Goal: Task Accomplishment & Management: Manage account settings

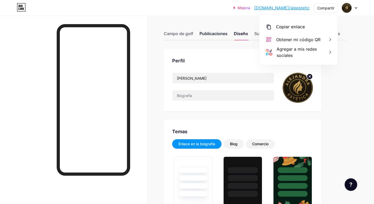
click at [209, 33] on font "Publicaciones" at bounding box center [214, 33] width 28 height 5
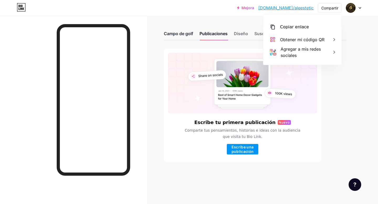
click at [183, 33] on font "Campo de golf" at bounding box center [178, 33] width 29 height 5
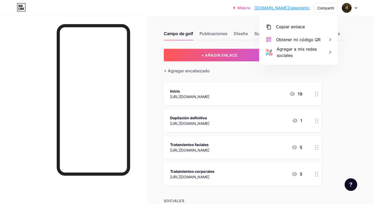
drag, startPoint x: 344, startPoint y: 59, endPoint x: 341, endPoint y: 58, distance: 3.2
click at [343, 59] on div "+ AÑADIR ENLACE + AÑADIR INCORPORAR + Agregar encabezado Inicio [URL][DOMAIN_NA…" at bounding box center [255, 142] width 183 height 187
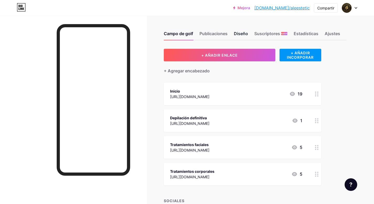
click at [244, 34] on font "Diseño" at bounding box center [241, 33] width 14 height 5
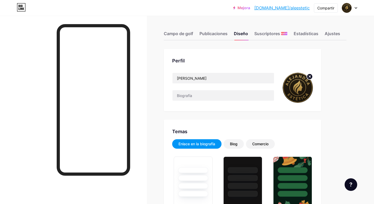
type input "#e5e5d7"
type input "#202222"
drag, startPoint x: 220, startPoint y: 78, endPoint x: 172, endPoint y: 74, distance: 48.2
click at [170, 76] on div "Perfil [PERSON_NAME]" at bounding box center [243, 80] width 158 height 62
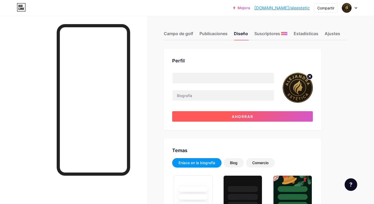
click at [264, 115] on button "Ahorrar" at bounding box center [242, 116] width 141 height 11
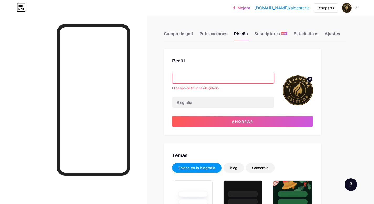
click at [242, 77] on input "text" at bounding box center [223, 78] width 102 height 11
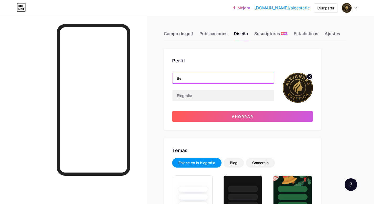
type input "B"
type input "Realza tu belleza"
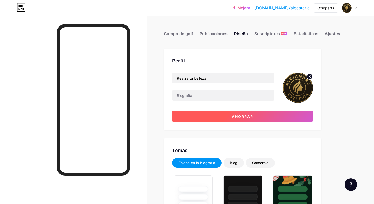
click at [264, 116] on button "Ahorrar" at bounding box center [242, 116] width 141 height 11
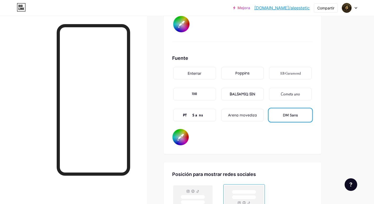
scroll to position [854, 0]
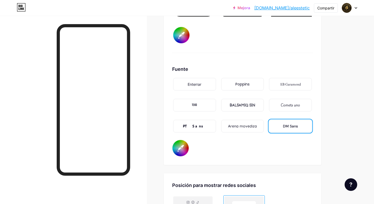
click at [296, 105] on font "Cometa uno" at bounding box center [290, 105] width 19 height 5
